Goal: Check status: Check status

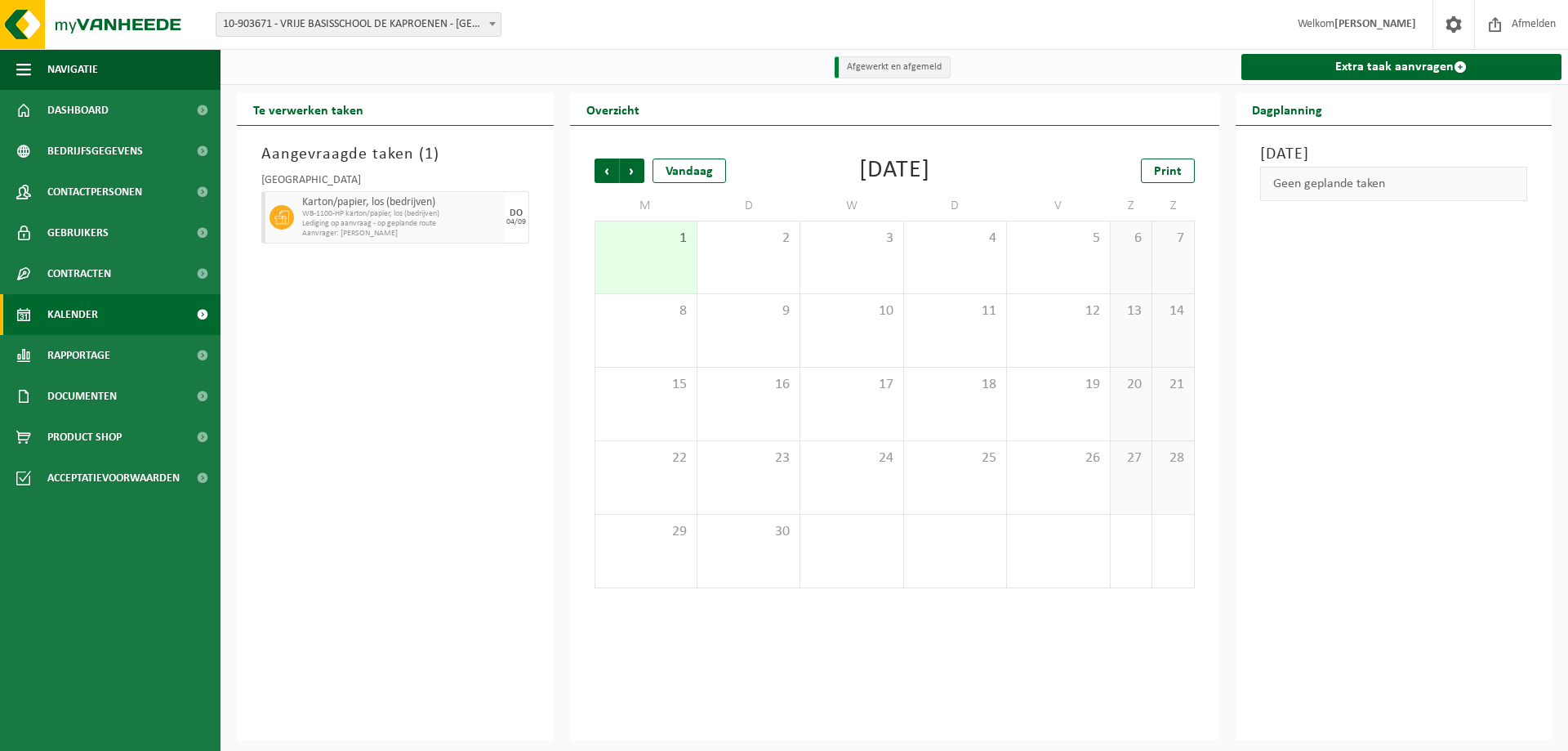
click at [97, 294] on span "Kalender" at bounding box center [73, 314] width 51 height 41
drag, startPoint x: 0, startPoint y: 0, endPoint x: 95, endPoint y: 308, distance: 322.3
click at [95, 308] on span "Kalender" at bounding box center [73, 314] width 51 height 41
click at [330, 27] on span "10-903671 - VRIJE BASISSCHOOL DE KAPROENEN - [GEOGRAPHIC_DATA]" at bounding box center [358, 25] width 284 height 23
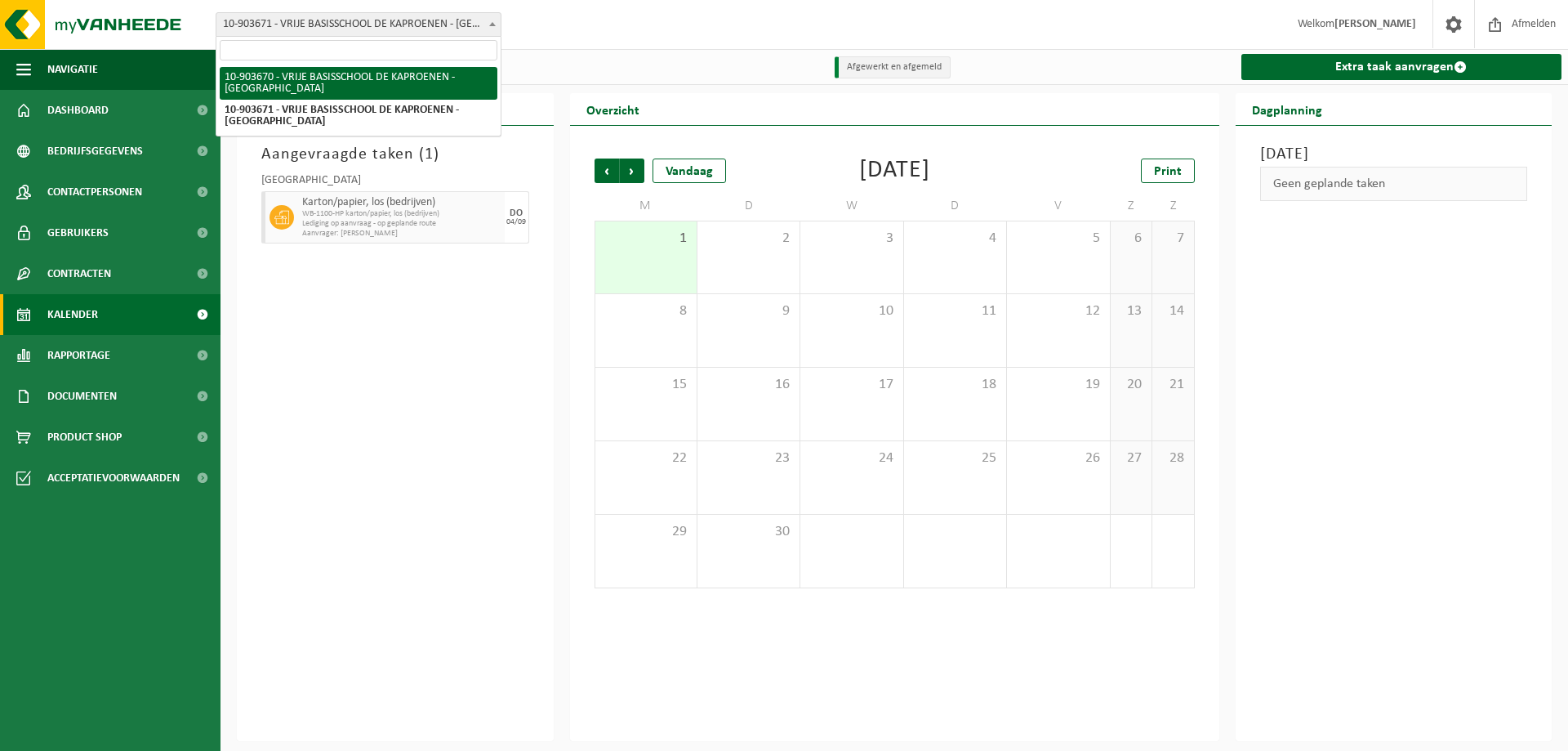
select select "122409"
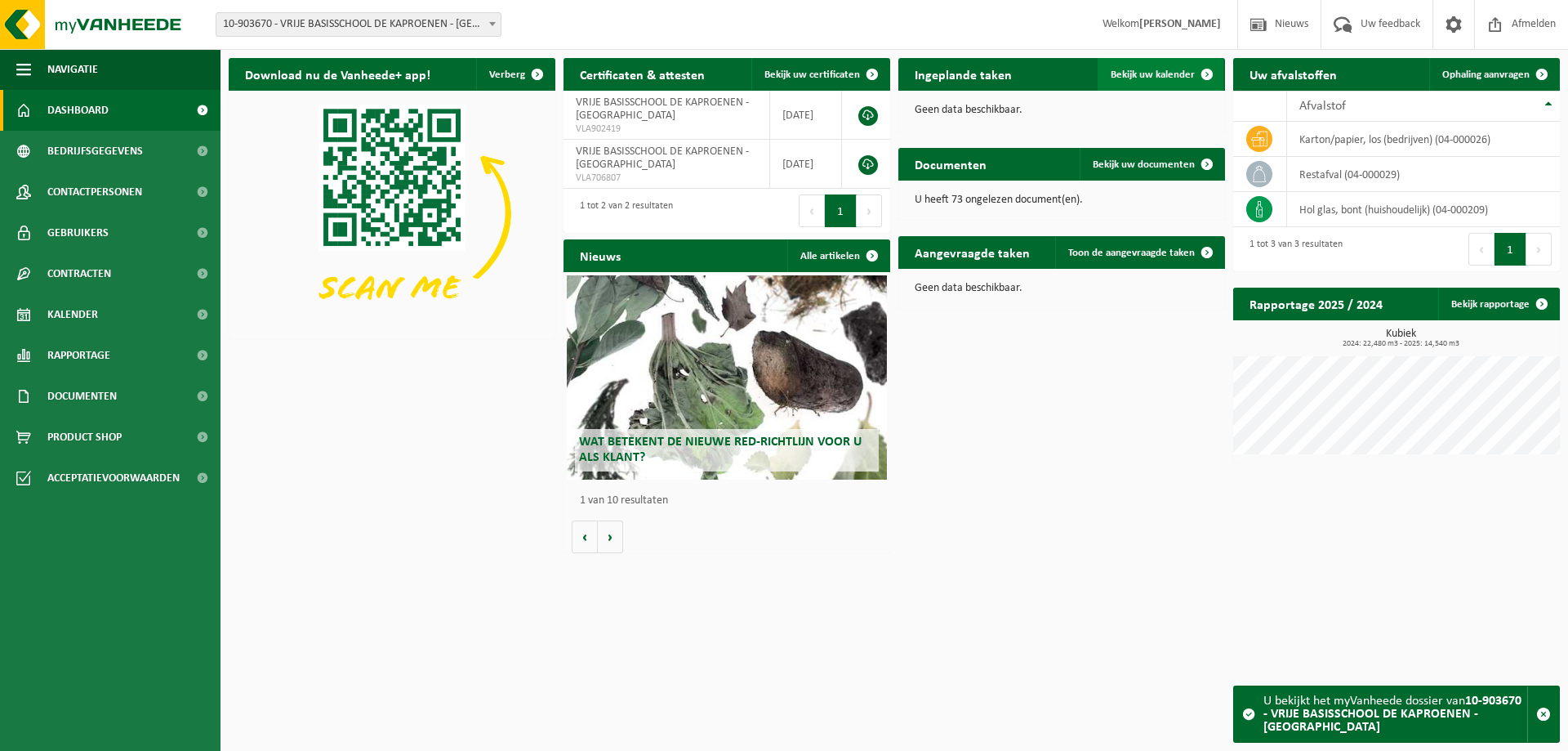
click at [1151, 71] on span "Bekijk uw kalender" at bounding box center [1153, 75] width 84 height 11
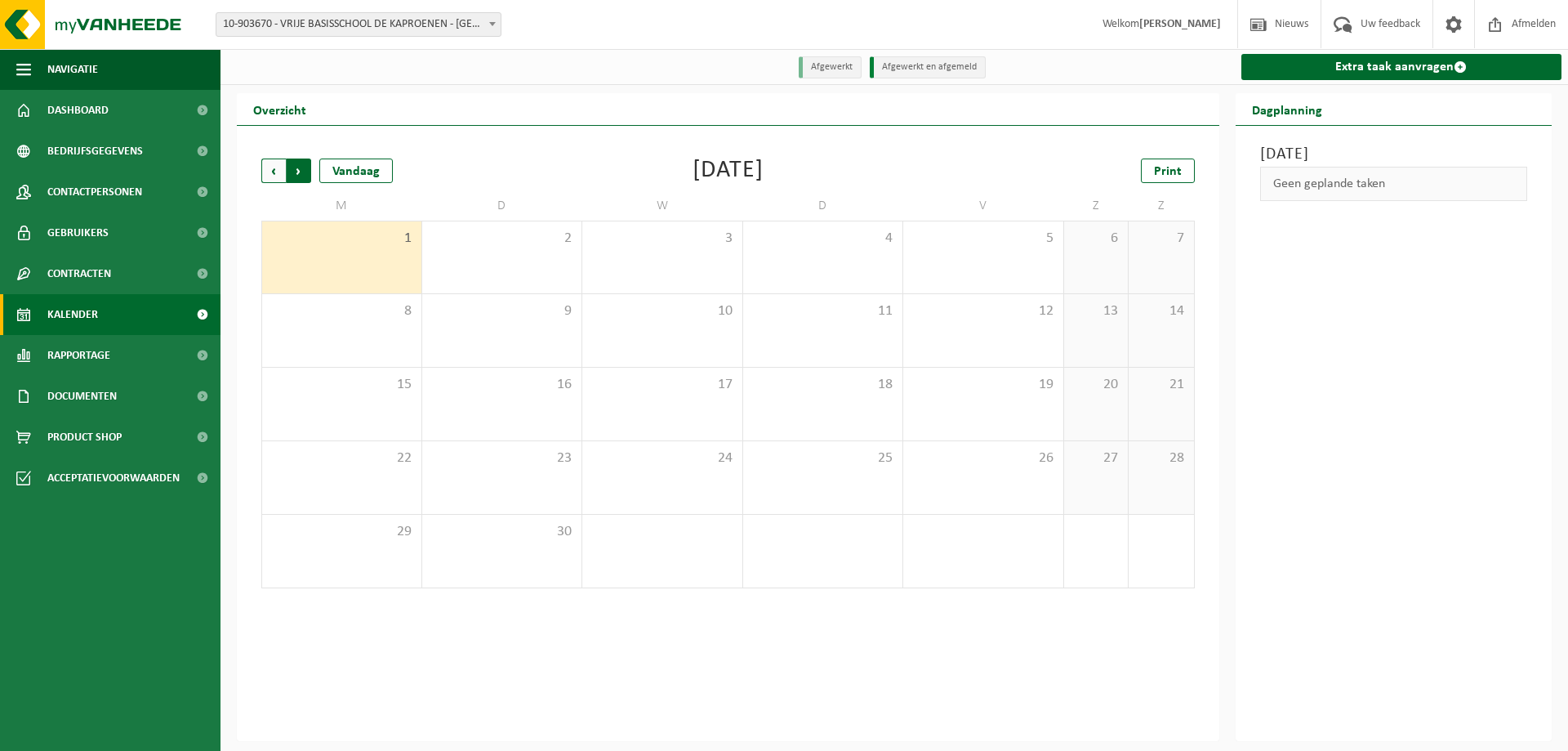
click at [269, 167] on span "Vorige" at bounding box center [274, 171] width 25 height 25
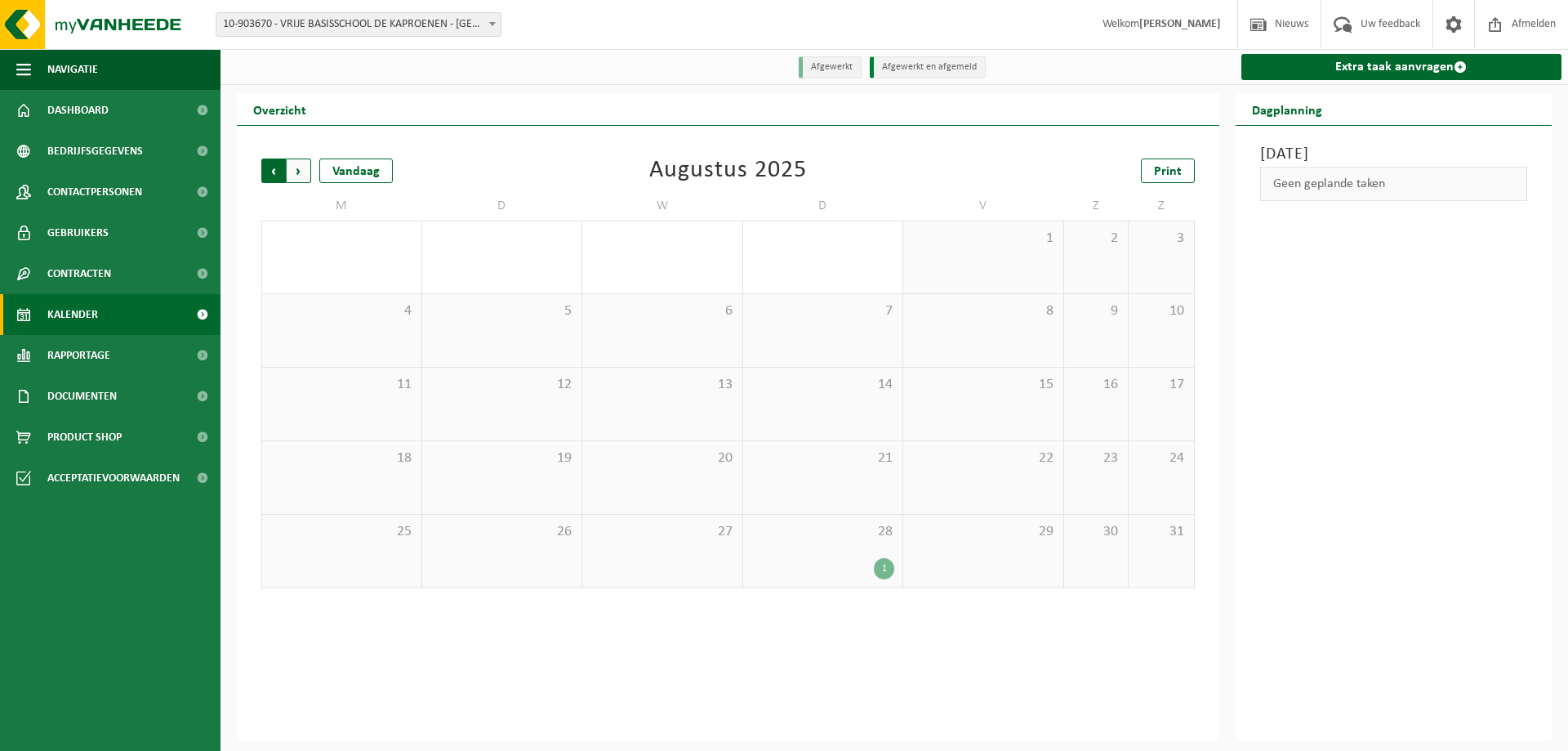
click at [298, 181] on span "Volgende" at bounding box center [299, 171] width 25 height 25
